Goal: Information Seeking & Learning: Learn about a topic

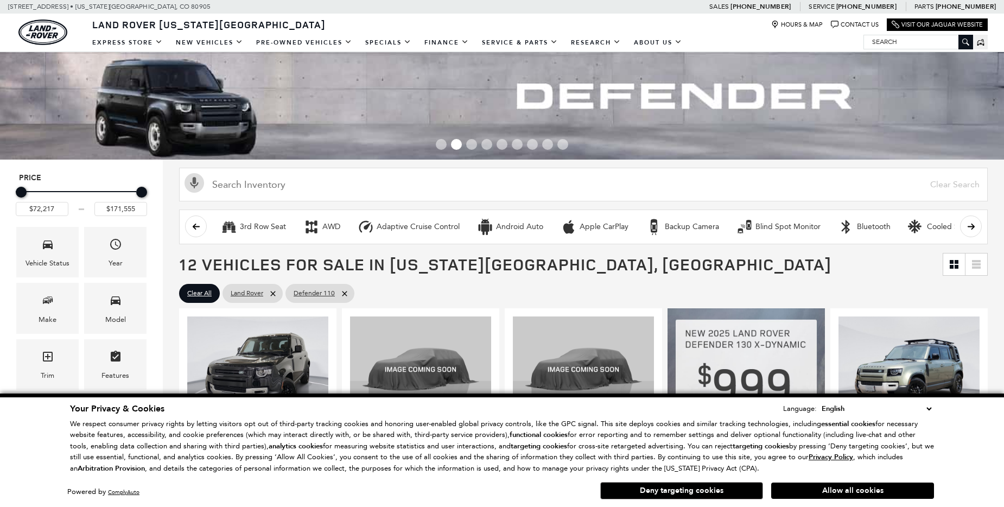
drag, startPoint x: 835, startPoint y: 492, endPoint x: 832, endPoint y: 506, distance: 14.9
click at [835, 492] on button "Allow all cookies" at bounding box center [852, 490] width 163 height 16
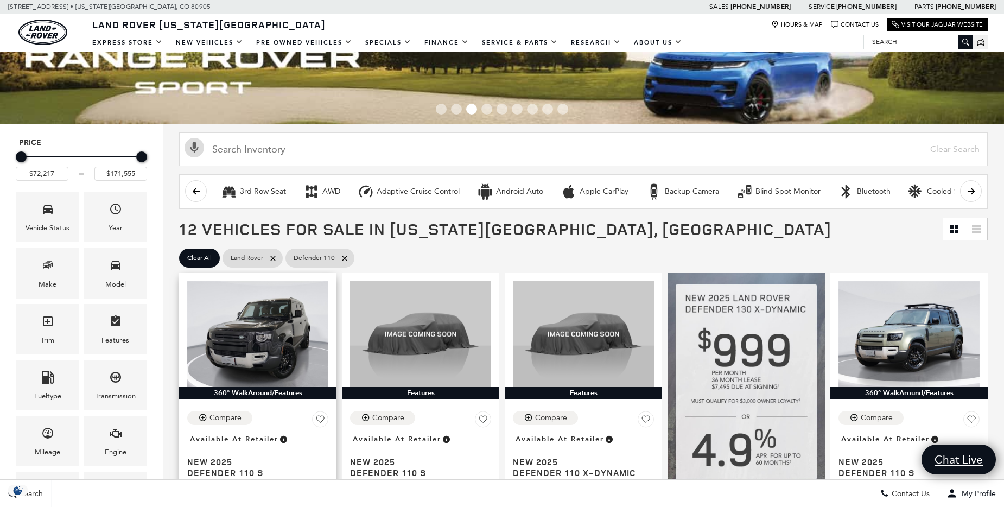
scroll to position [54, 0]
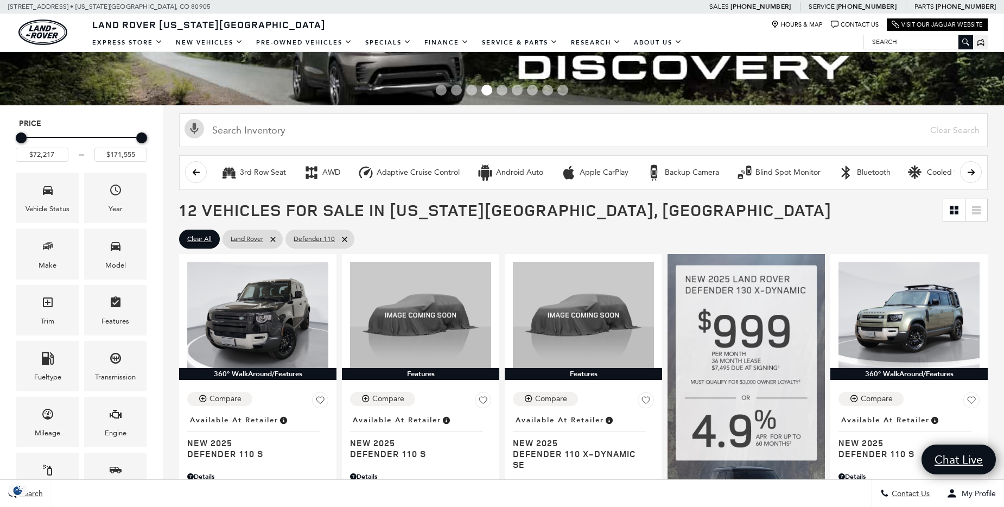
click at [782, 219] on span "12 Vehicles for Sale in Colorado Springs, CO" at bounding box center [560, 210] width 763 height 22
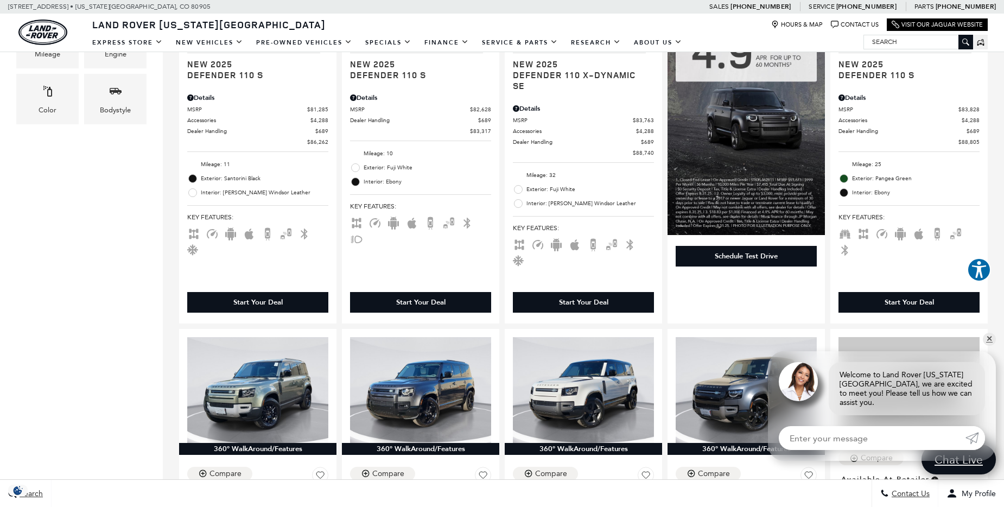
scroll to position [434, 0]
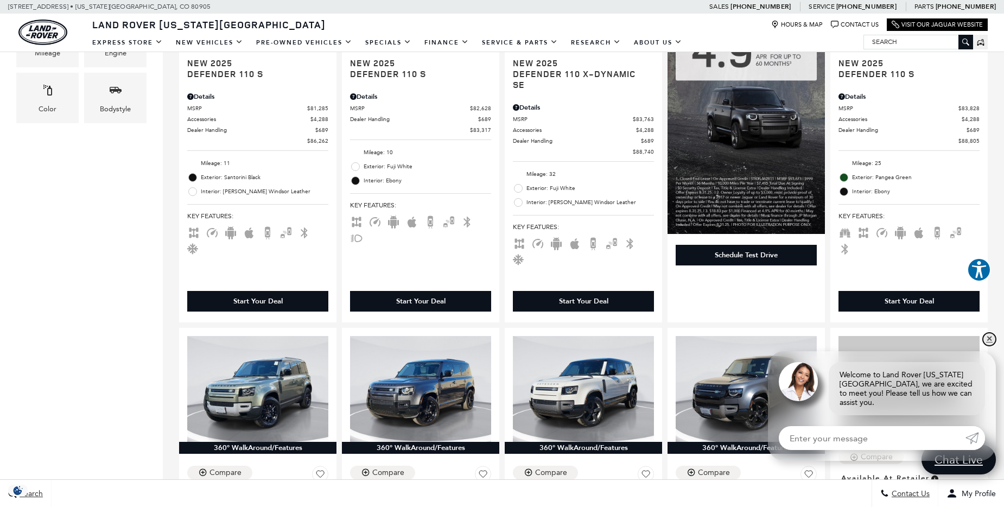
click at [987, 346] on link "✕" at bounding box center [989, 339] width 13 height 13
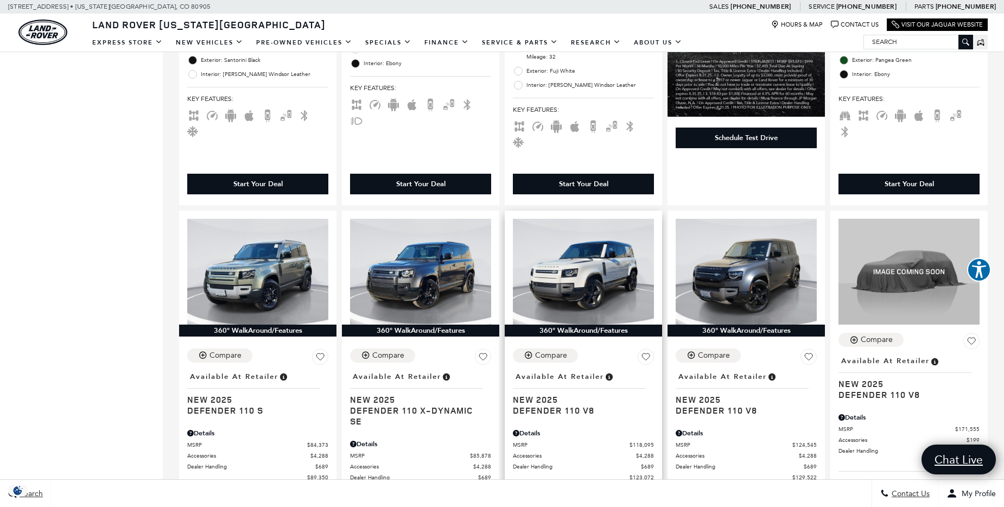
scroll to position [543, 0]
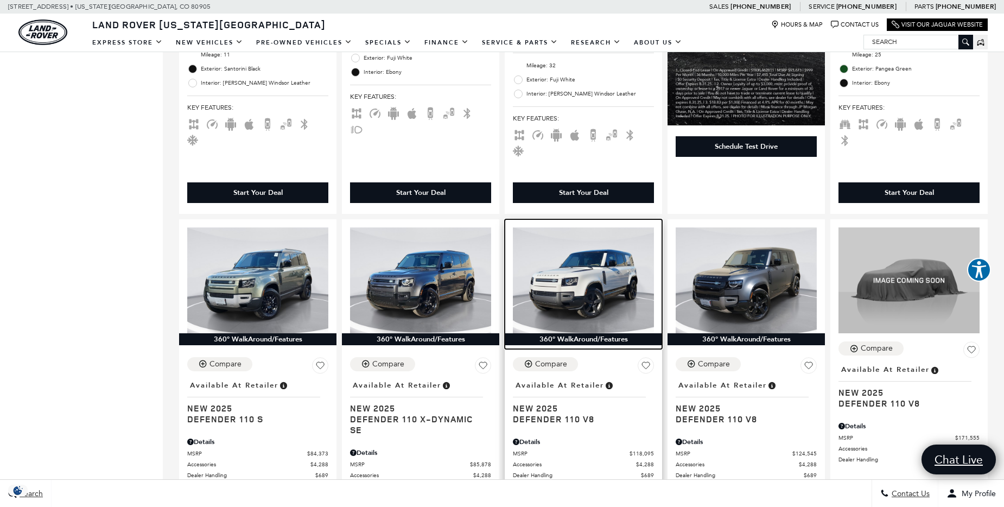
click at [577, 283] on img at bounding box center [583, 280] width 141 height 106
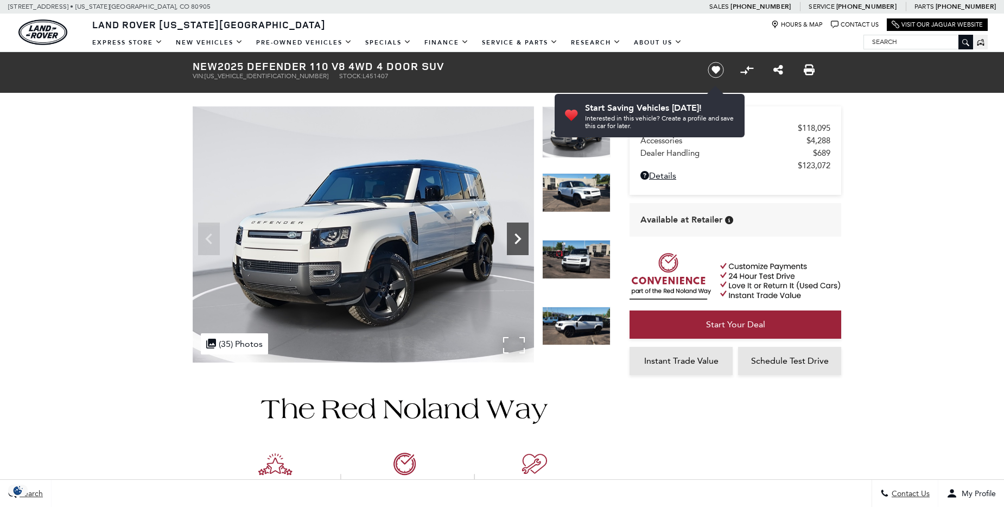
click at [518, 236] on icon "Next" at bounding box center [517, 238] width 7 height 11
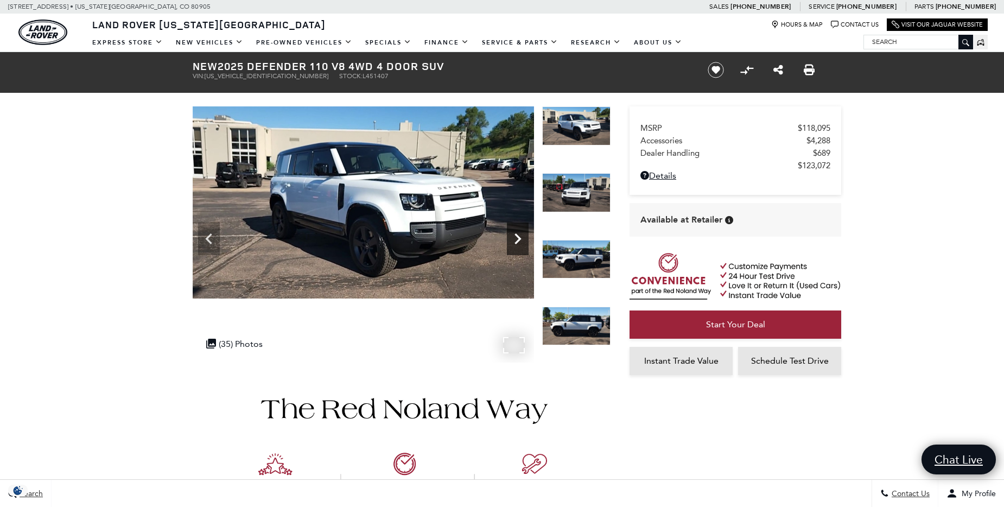
click at [518, 235] on icon "Next" at bounding box center [517, 238] width 7 height 11
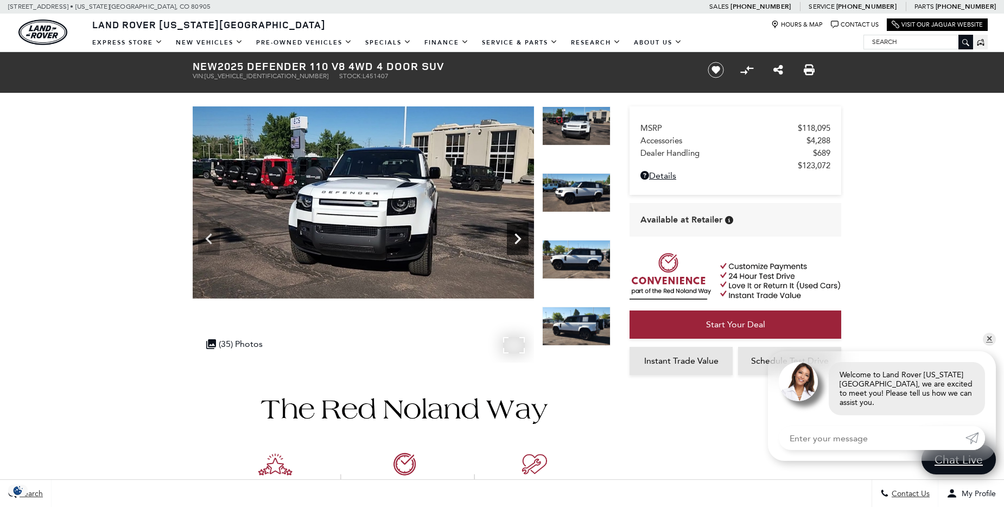
click at [518, 235] on icon "Next" at bounding box center [517, 238] width 7 height 11
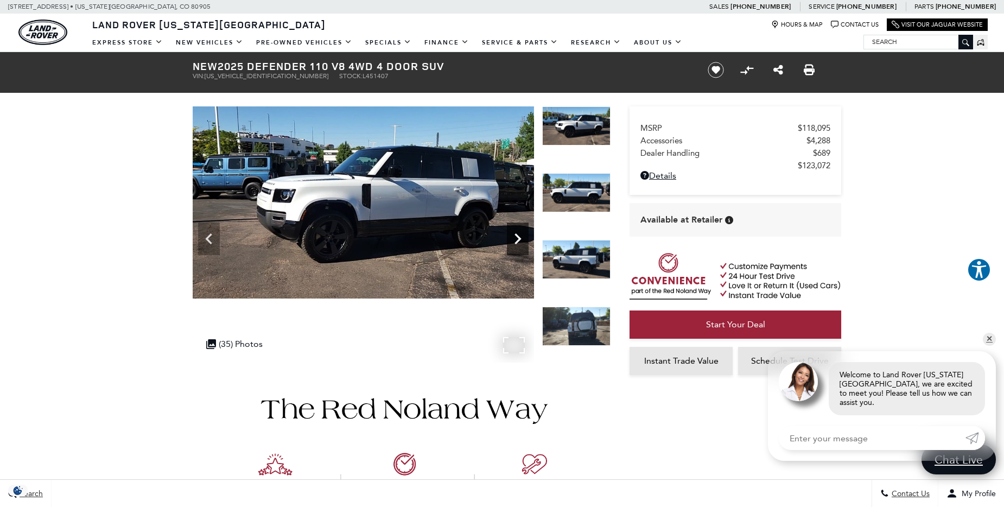
click at [518, 235] on icon "Next" at bounding box center [517, 238] width 7 height 11
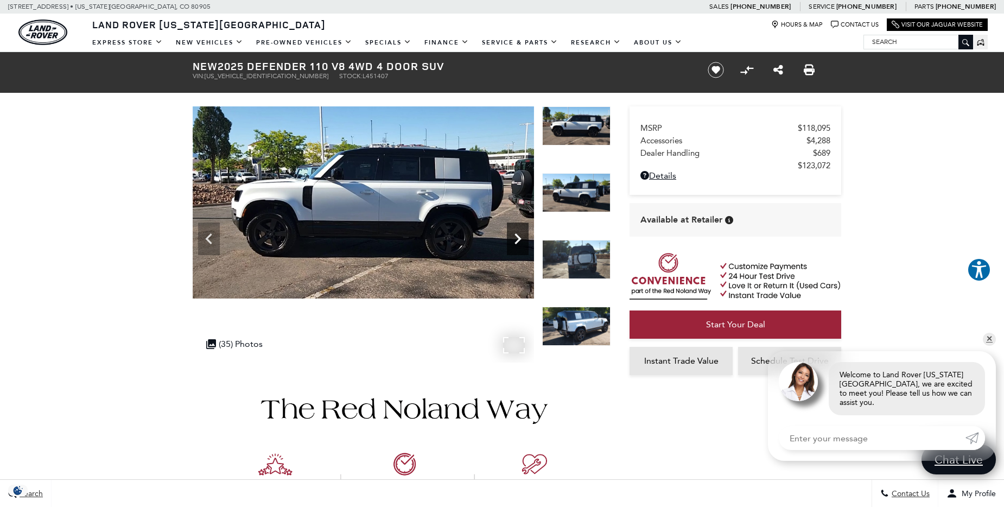
click at [518, 235] on icon "Next" at bounding box center [517, 238] width 7 height 11
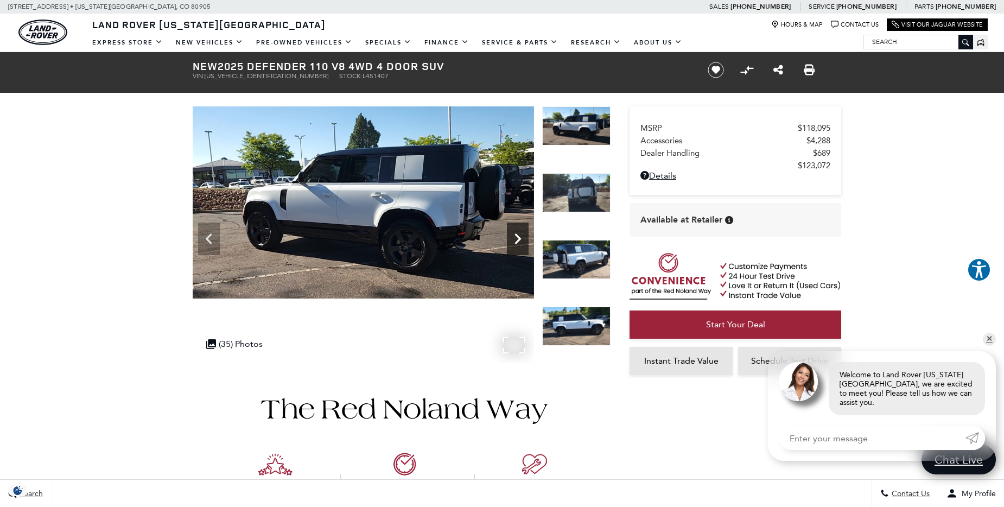
click at [518, 235] on icon "Next" at bounding box center [517, 238] width 7 height 11
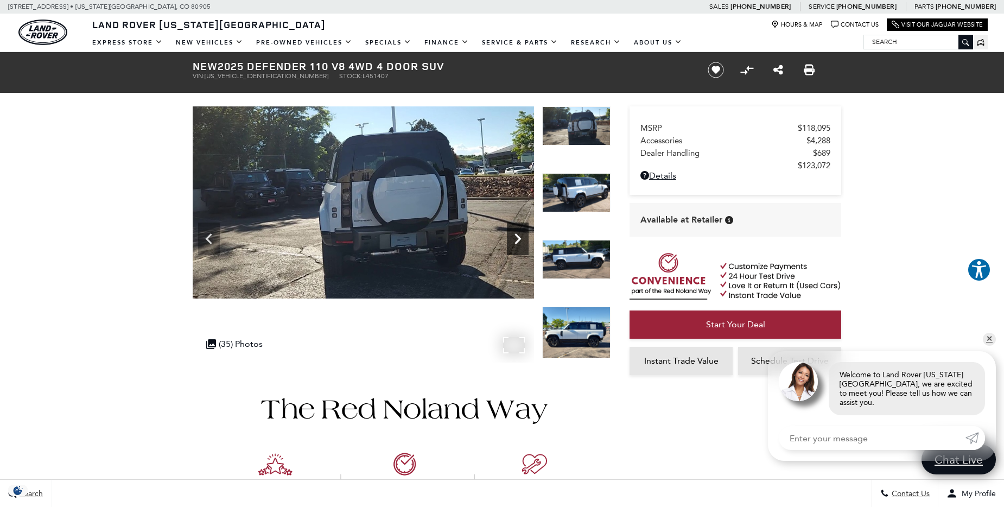
click at [513, 243] on icon "Next" at bounding box center [518, 239] width 22 height 22
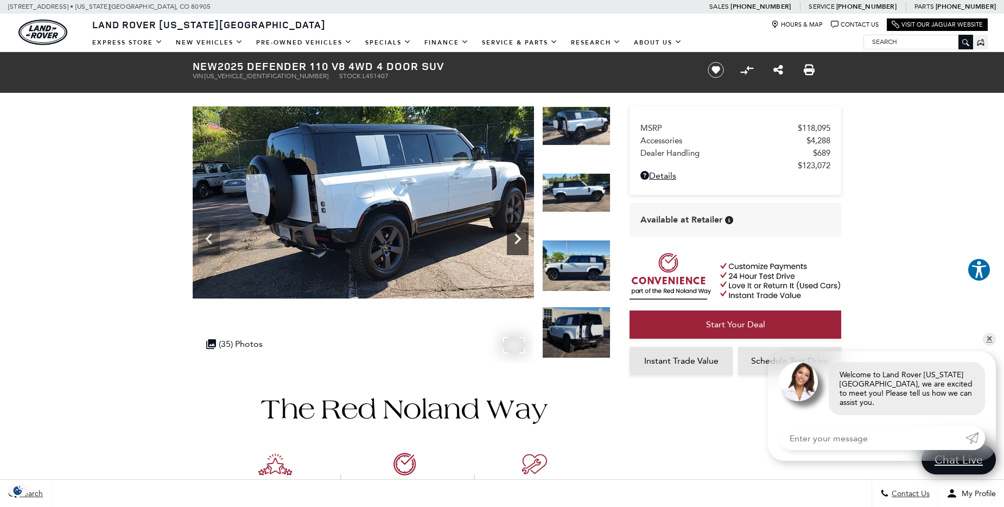
click at [518, 238] on icon "Next" at bounding box center [517, 238] width 7 height 11
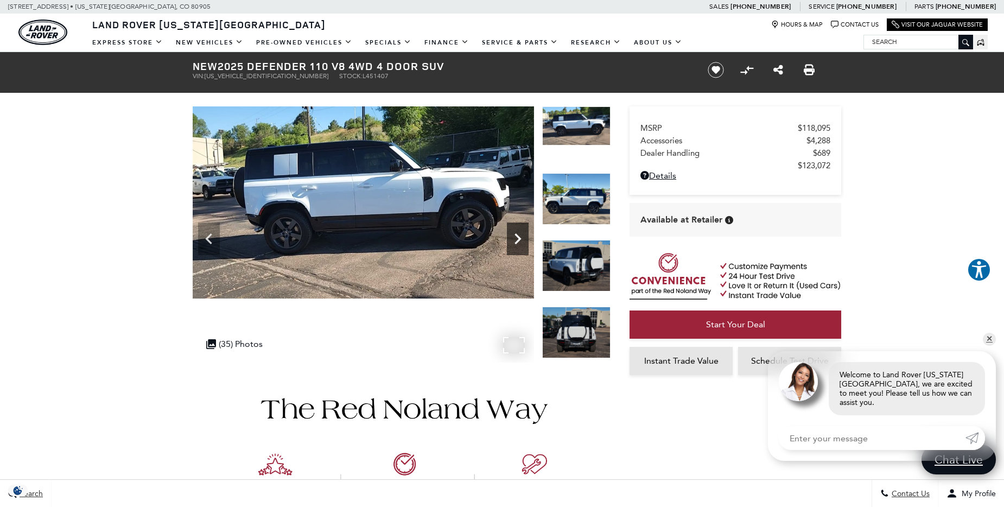
click at [518, 238] on icon "Next" at bounding box center [517, 238] width 7 height 11
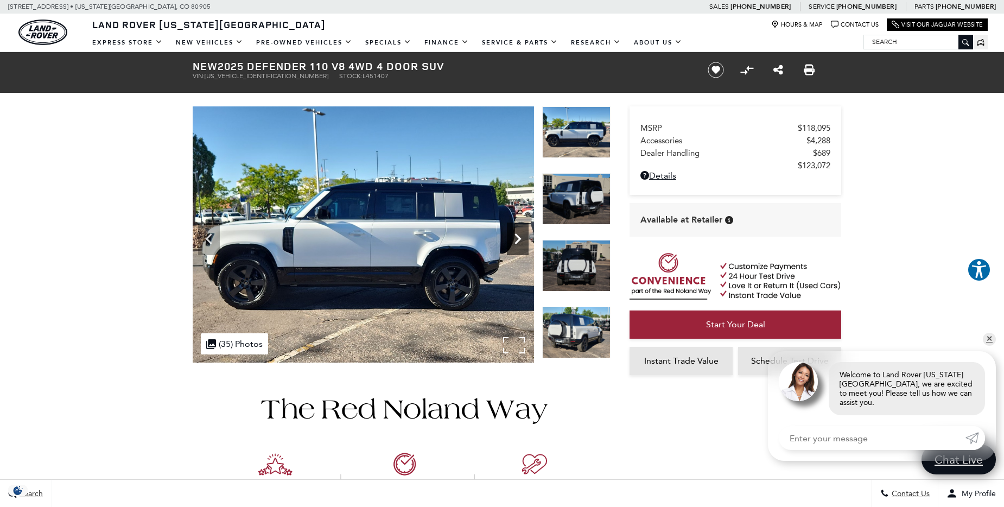
click at [518, 238] on icon "Next" at bounding box center [517, 238] width 7 height 11
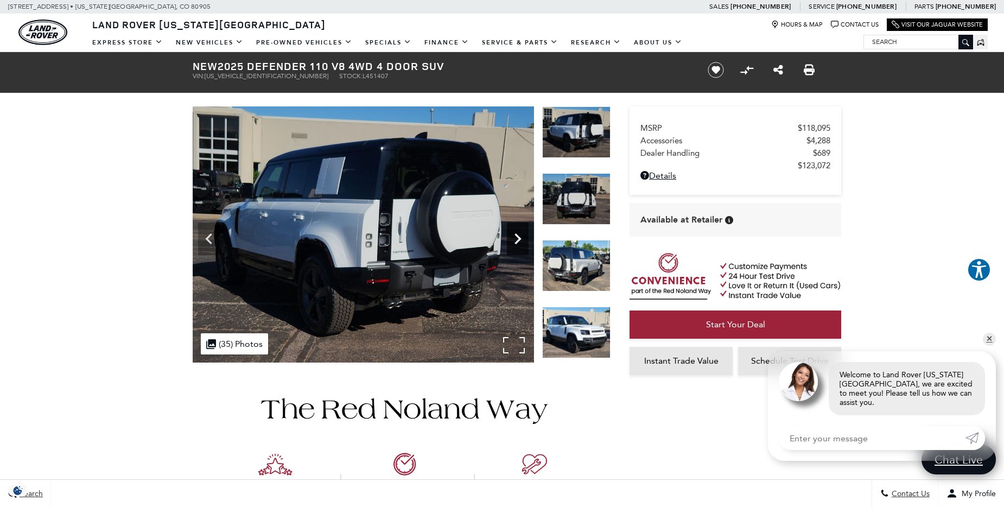
click at [518, 238] on icon "Next" at bounding box center [517, 238] width 7 height 11
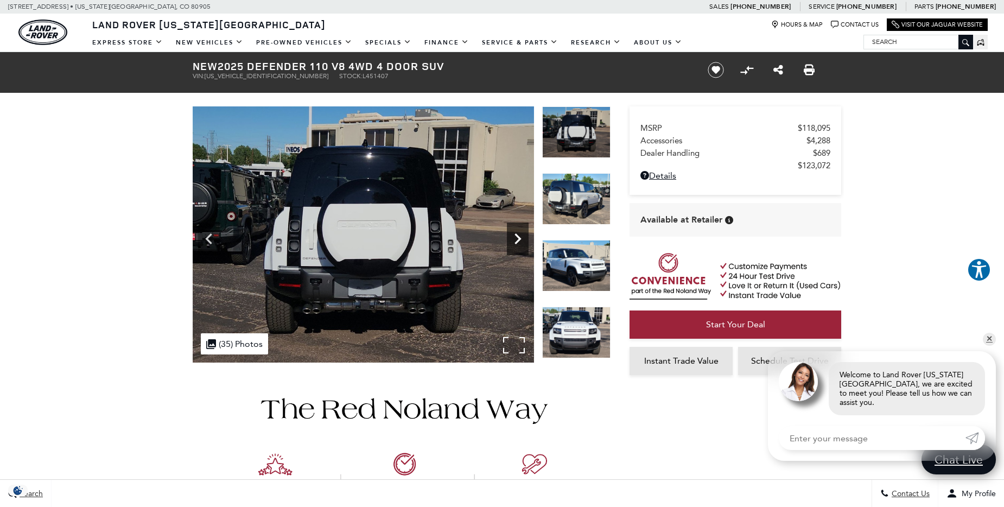
click at [518, 238] on icon "Next" at bounding box center [517, 238] width 7 height 11
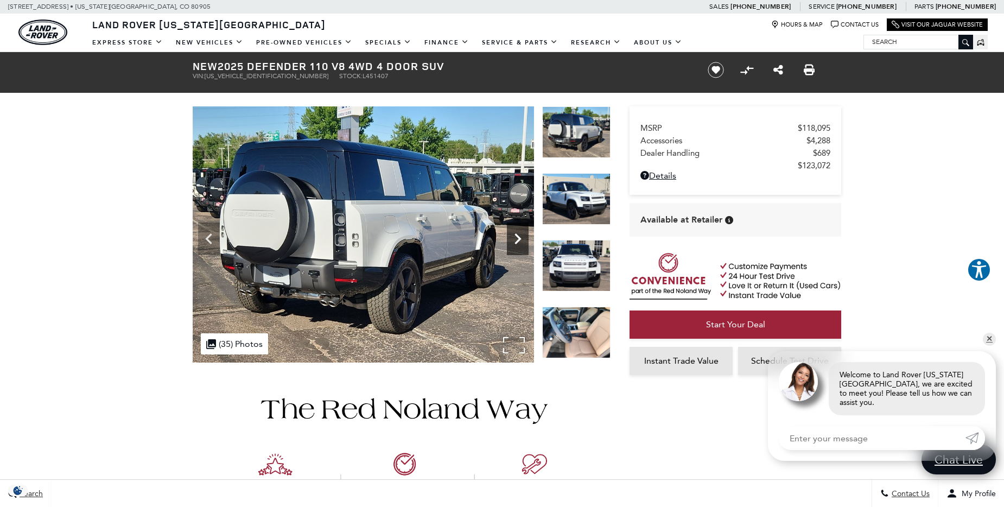
click at [518, 238] on icon "Next" at bounding box center [517, 238] width 7 height 11
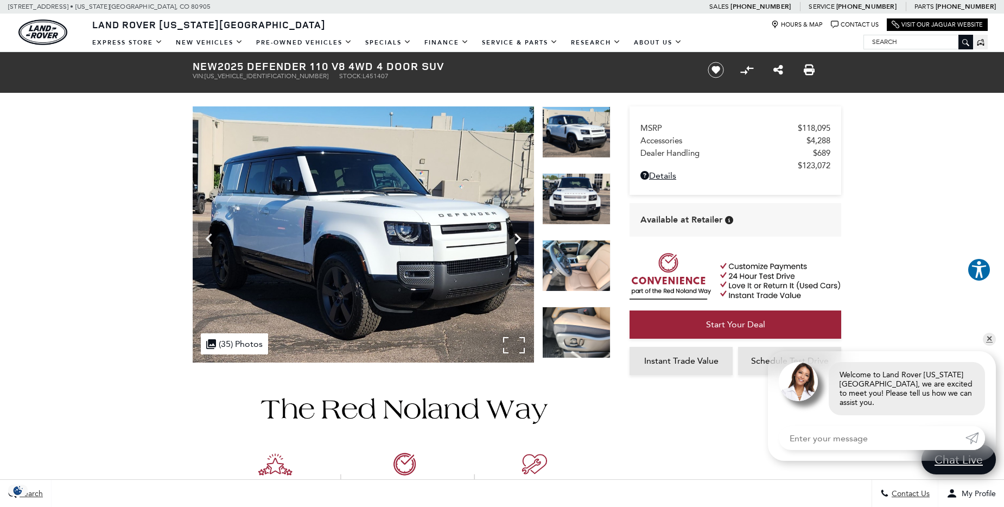
click at [518, 238] on icon "Next" at bounding box center [517, 238] width 7 height 11
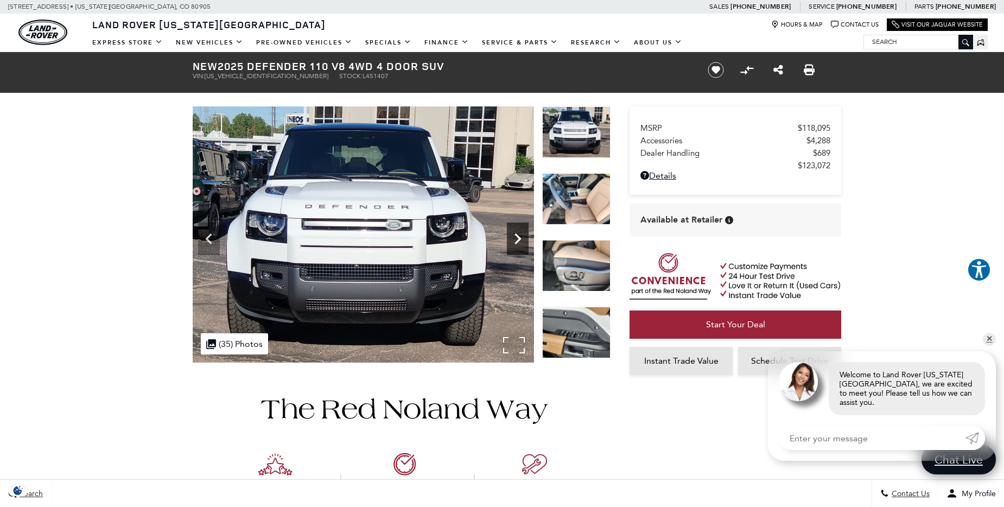
click at [518, 238] on icon "Next" at bounding box center [517, 238] width 7 height 11
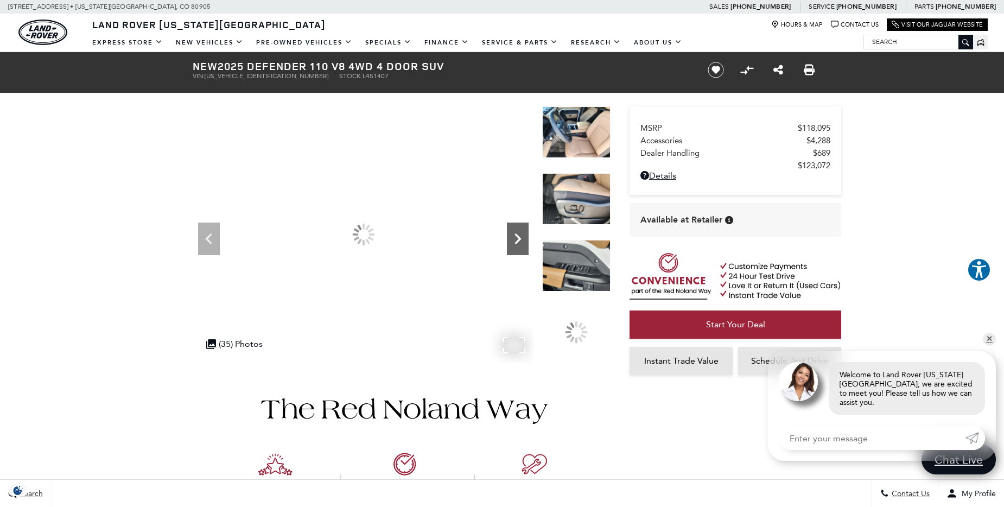
click at [518, 238] on icon "Next" at bounding box center [517, 238] width 7 height 11
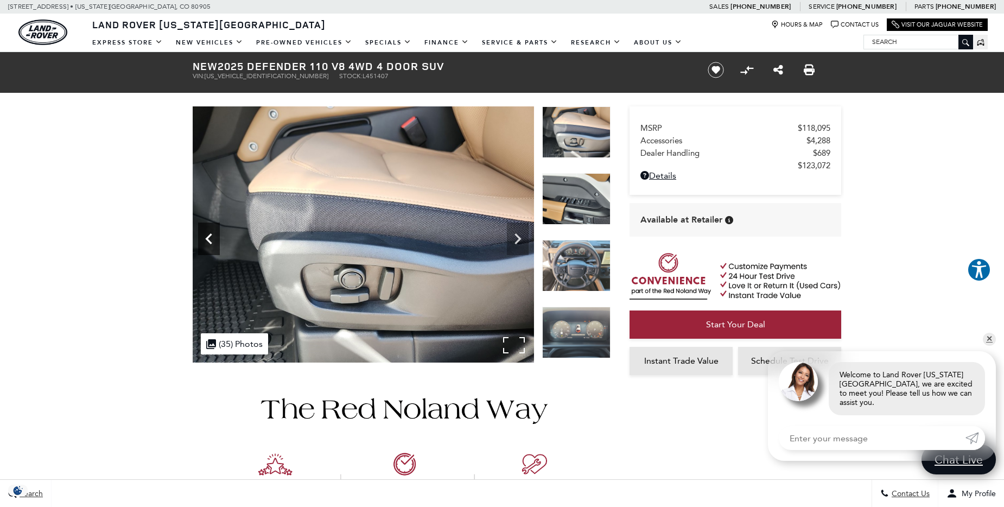
click at [208, 239] on icon "Previous" at bounding box center [208, 238] width 7 height 11
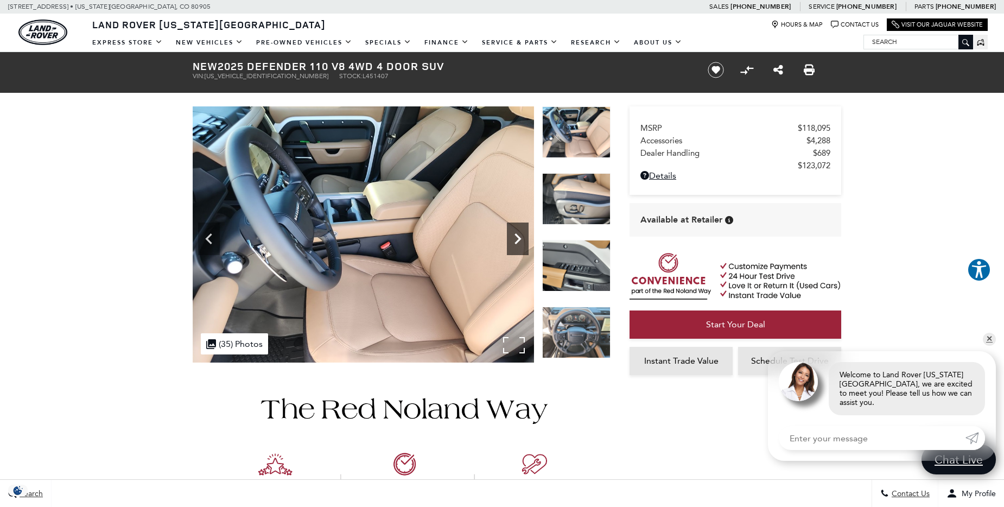
click at [516, 237] on icon "Next" at bounding box center [518, 239] width 22 height 22
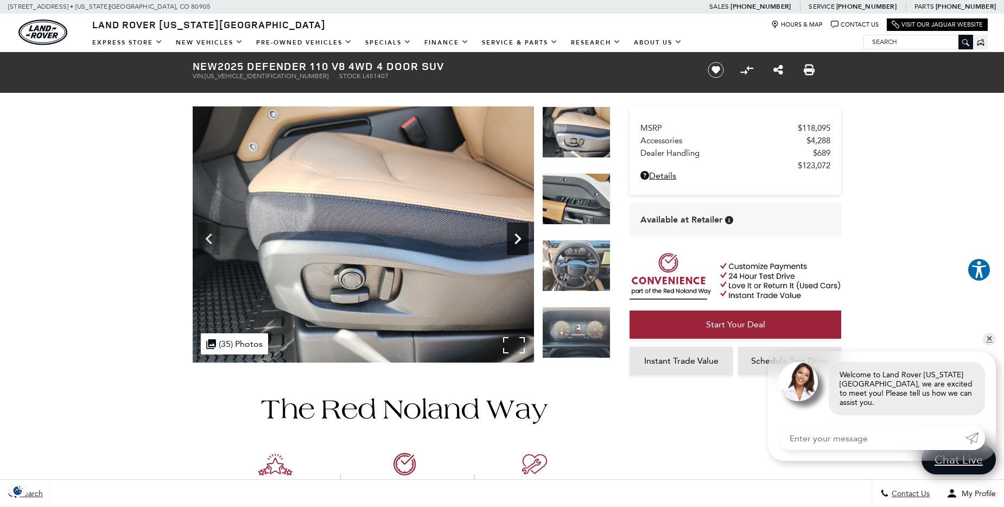
click at [516, 237] on icon "Next" at bounding box center [518, 239] width 22 height 22
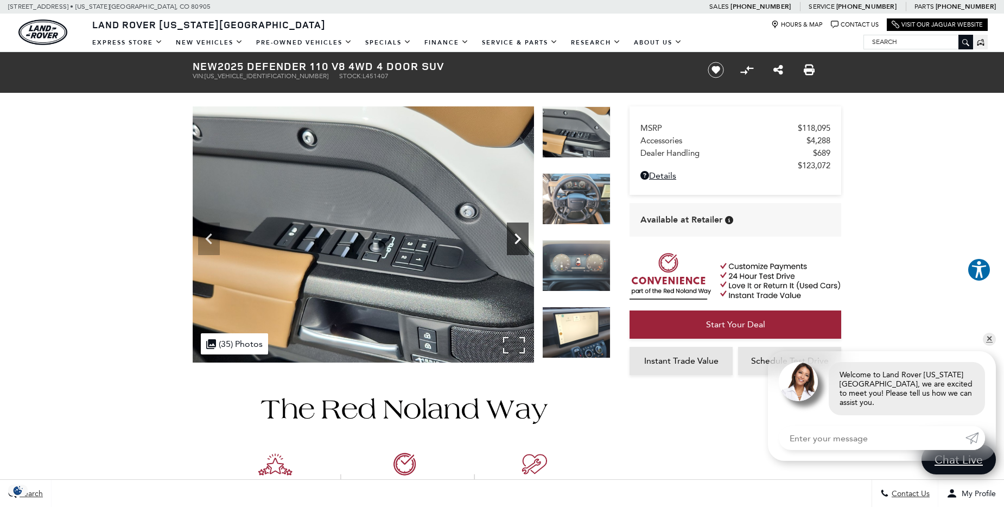
click at [516, 237] on icon "Next" at bounding box center [518, 239] width 22 height 22
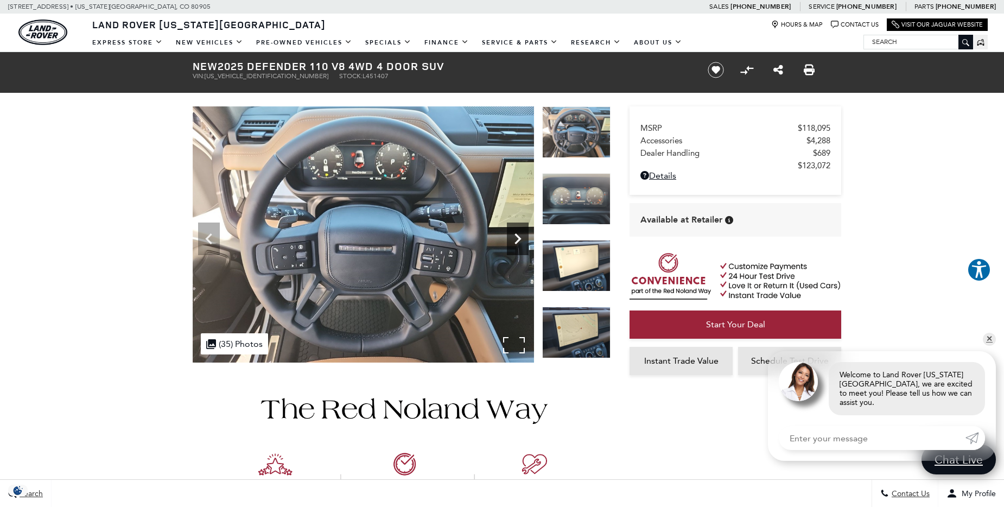
click at [516, 237] on icon "Next" at bounding box center [518, 239] width 22 height 22
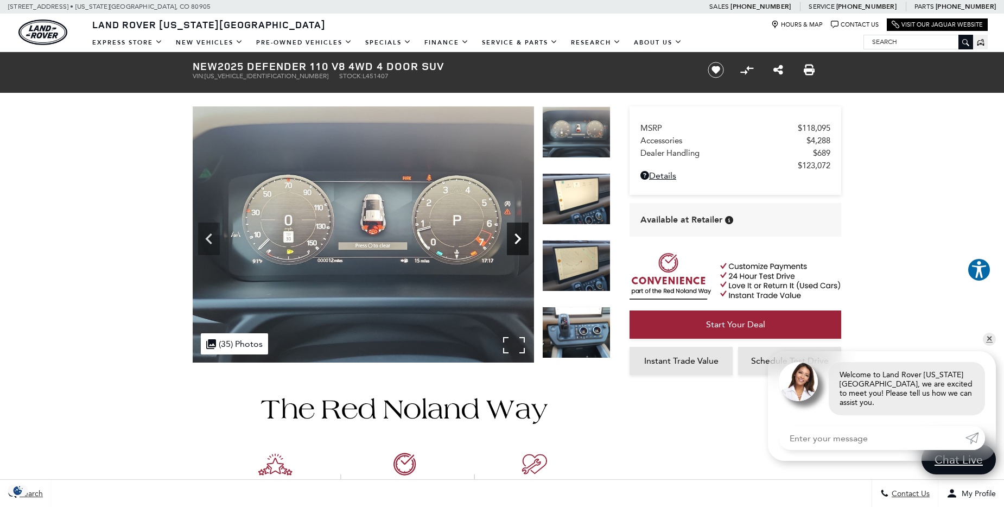
click at [516, 237] on icon "Next" at bounding box center [518, 239] width 22 height 22
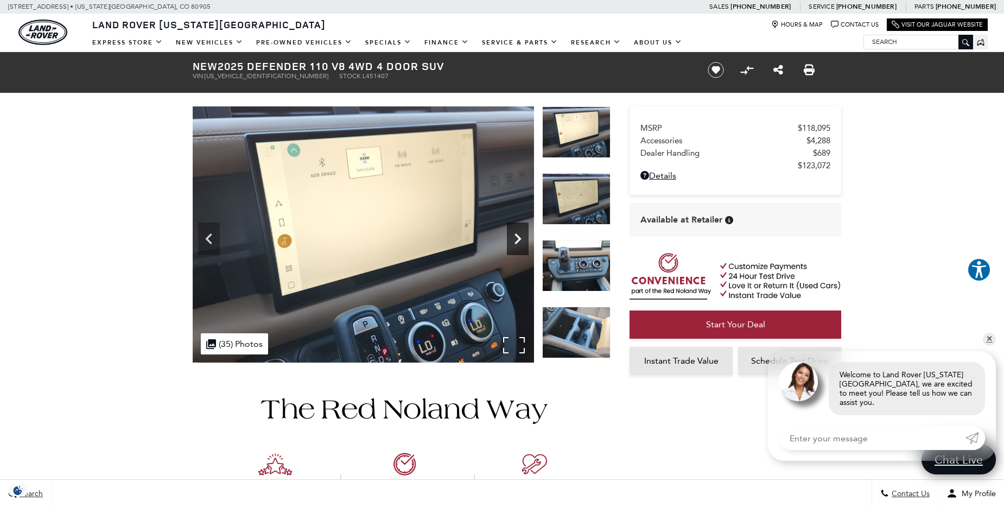
click at [516, 234] on icon "Next" at bounding box center [517, 238] width 7 height 11
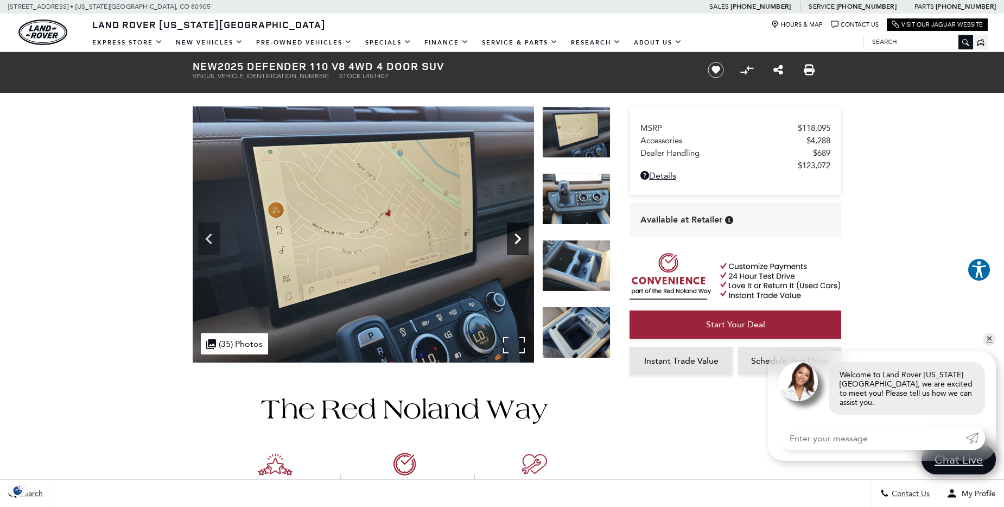
click at [516, 234] on icon "Next" at bounding box center [517, 238] width 7 height 11
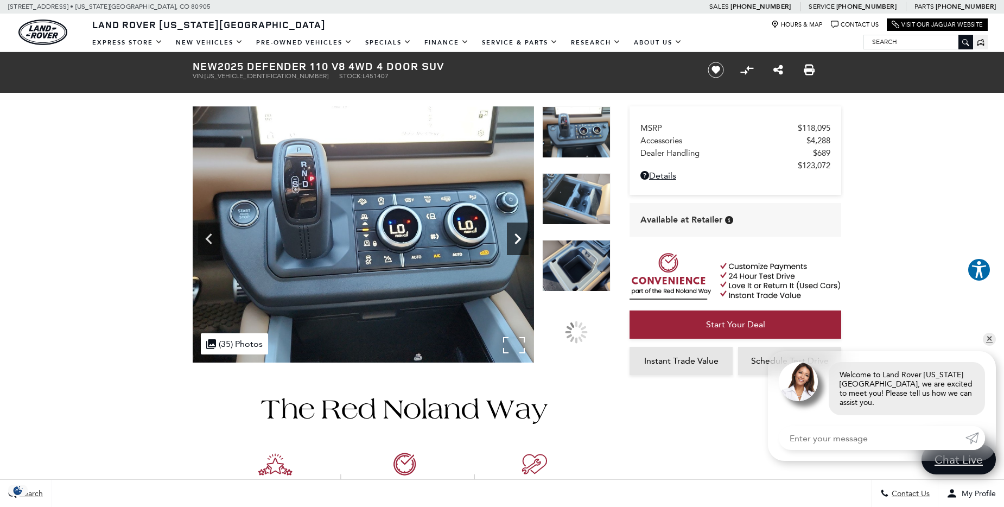
click at [516, 234] on icon "Next" at bounding box center [517, 238] width 7 height 11
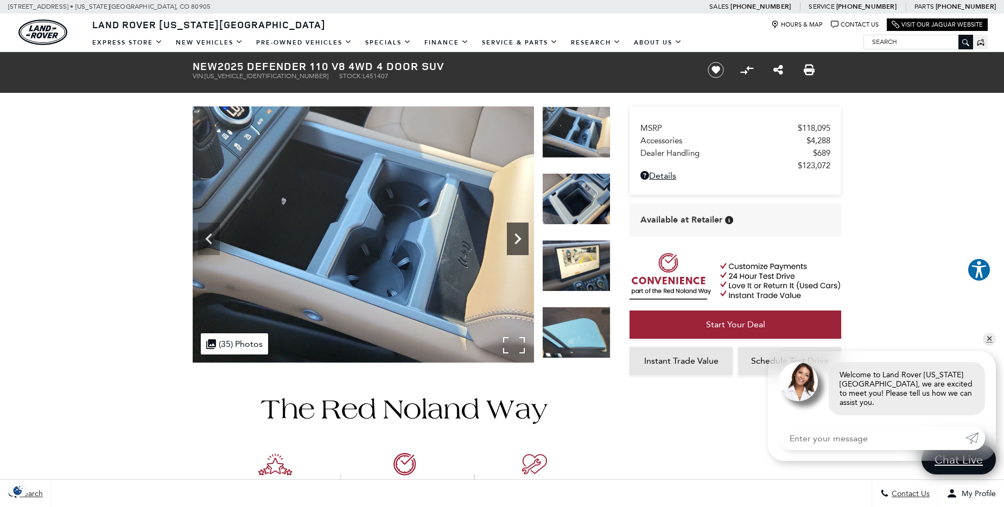
click at [516, 233] on icon "Next" at bounding box center [518, 239] width 22 height 22
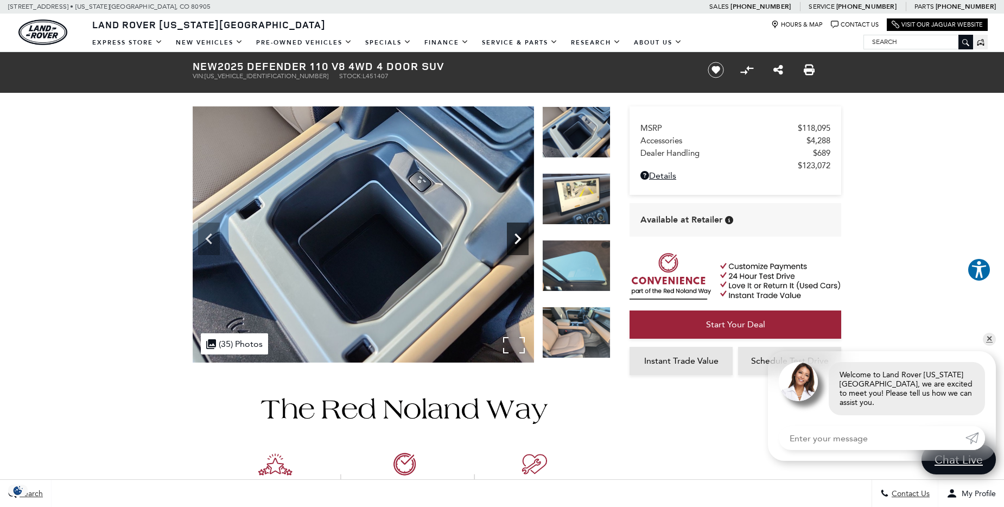
click at [513, 237] on icon "Next" at bounding box center [518, 239] width 22 height 22
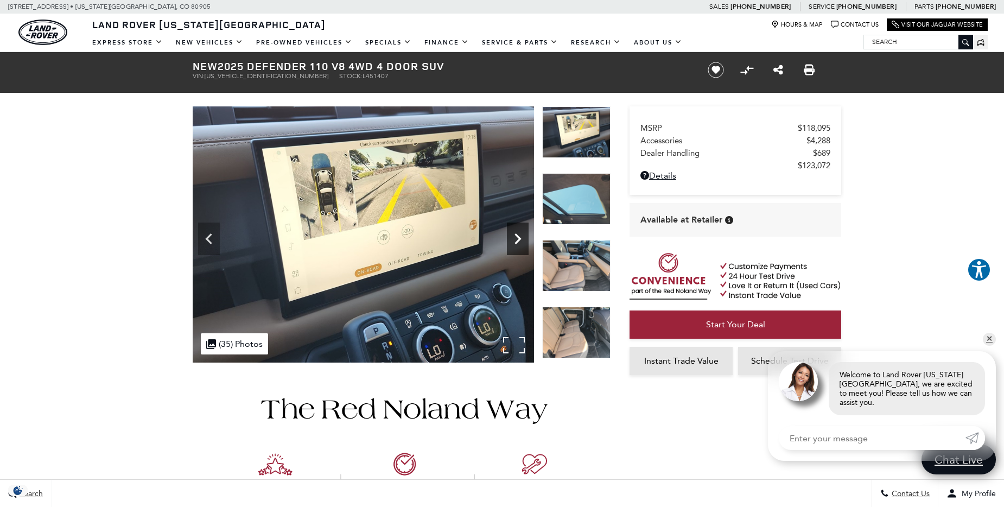
click at [513, 237] on icon "Next" at bounding box center [518, 239] width 22 height 22
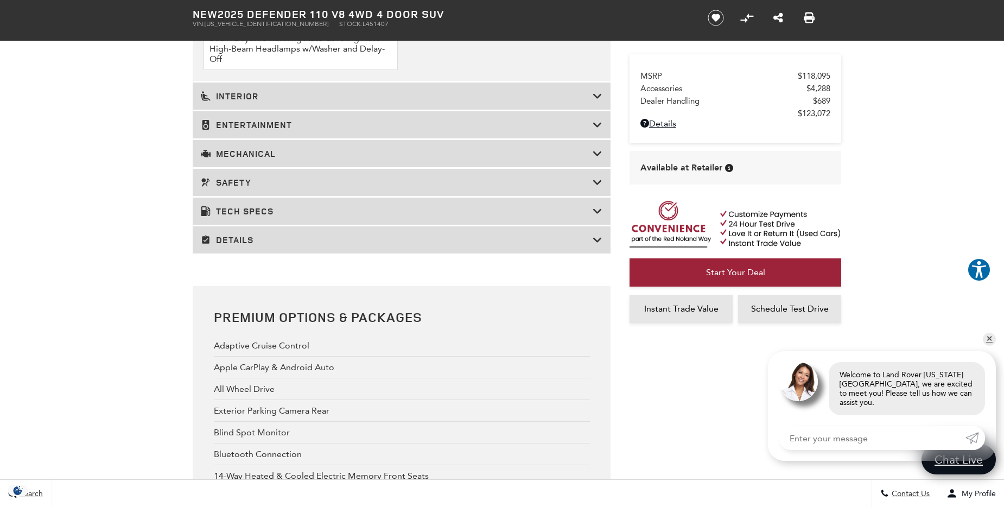
scroll to position [2007, 0]
